Goal: Task Accomplishment & Management: Manage account settings

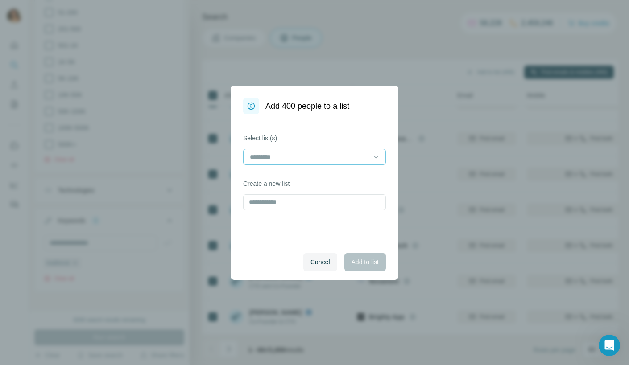
click at [298, 153] on input at bounding box center [309, 157] width 120 height 10
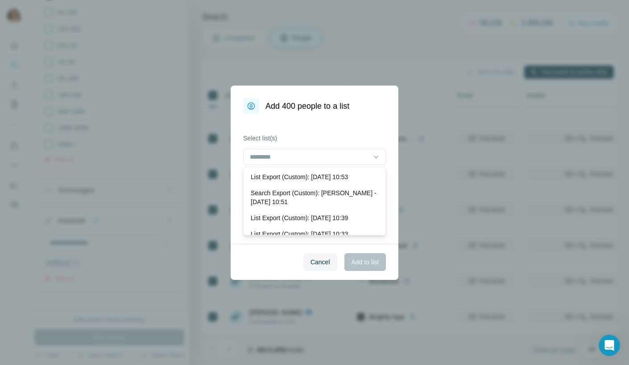
click at [320, 125] on div "Select list(s) Create a new list" at bounding box center [315, 179] width 168 height 130
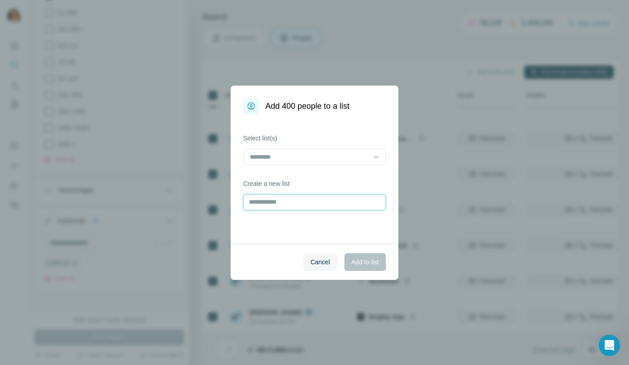
click at [314, 209] on input "text" at bounding box center [314, 203] width 143 height 16
type input "*"
type input "**********"
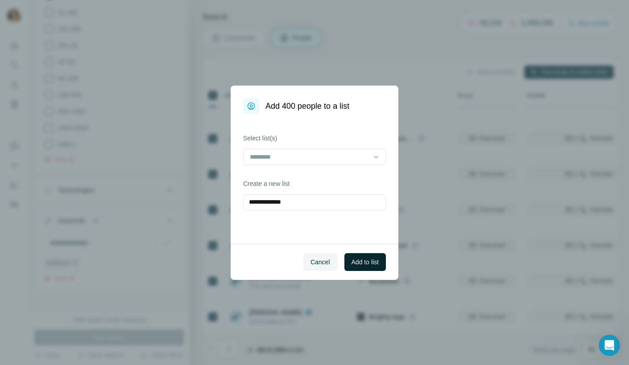
click at [368, 259] on span "Add to list" at bounding box center [365, 262] width 27 height 9
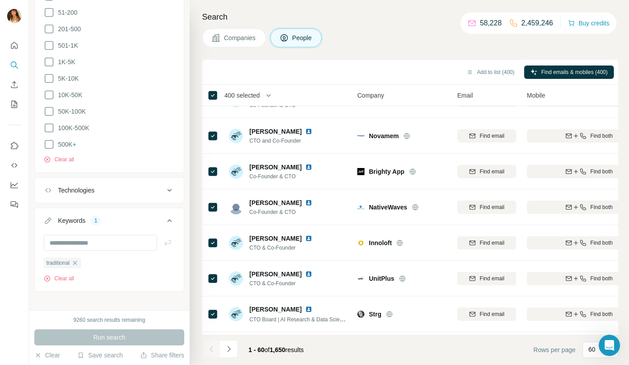
scroll to position [176, 0]
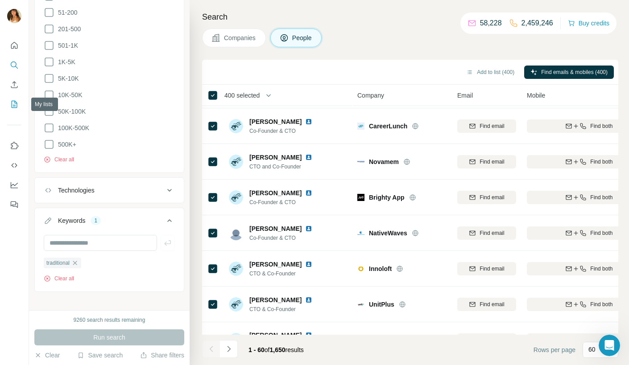
click at [14, 108] on icon "My lists" at bounding box center [15, 104] width 6 height 7
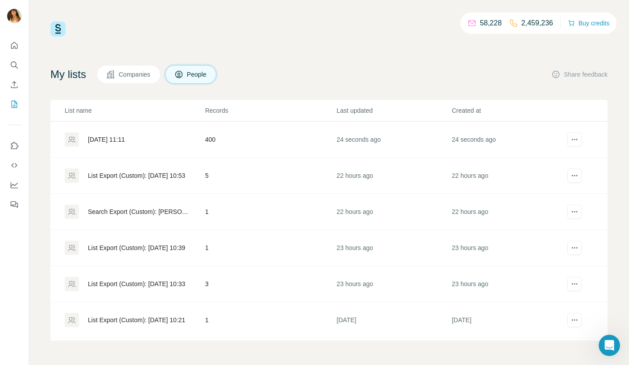
click at [117, 140] on div "[DATE] 11:11" at bounding box center [106, 139] width 37 height 9
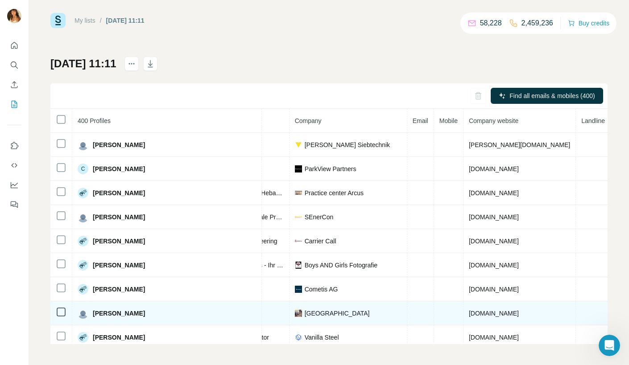
scroll to position [2930, 195]
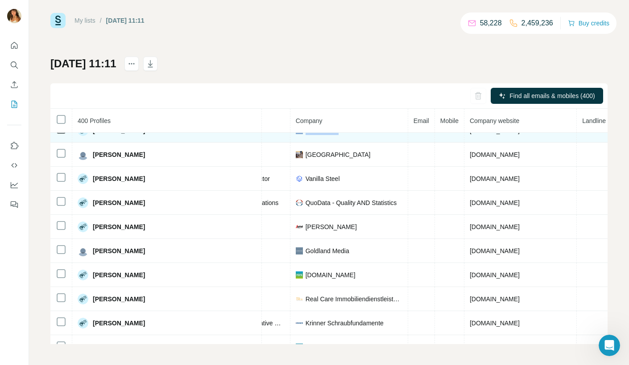
drag, startPoint x: 275, startPoint y: 141, endPoint x: 231, endPoint y: 146, distance: 44.8
click at [296, 135] on div "Cometis AG" at bounding box center [349, 130] width 107 height 9
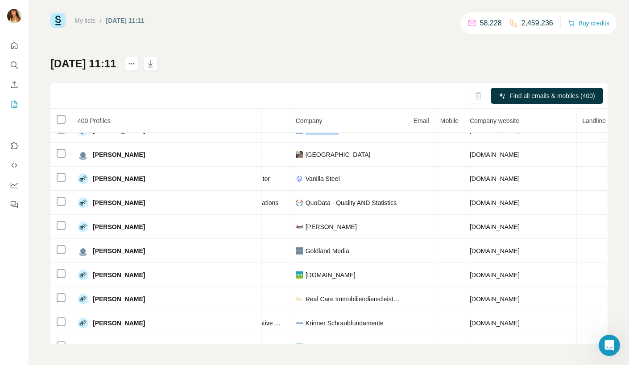
copy div "Cometis AG"
